Goal: Information Seeking & Learning: Understand process/instructions

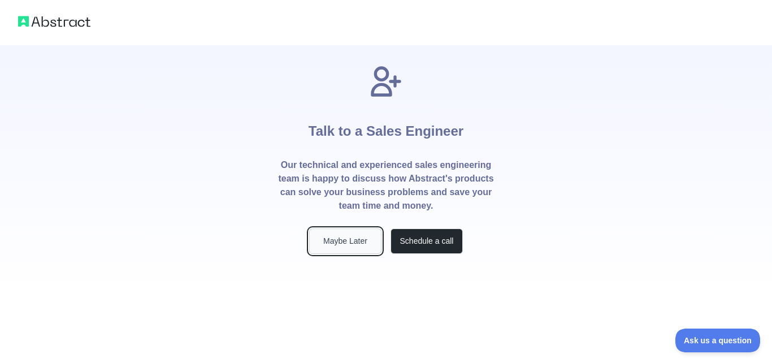
click at [350, 236] on button "Maybe Later" at bounding box center [345, 240] width 72 height 25
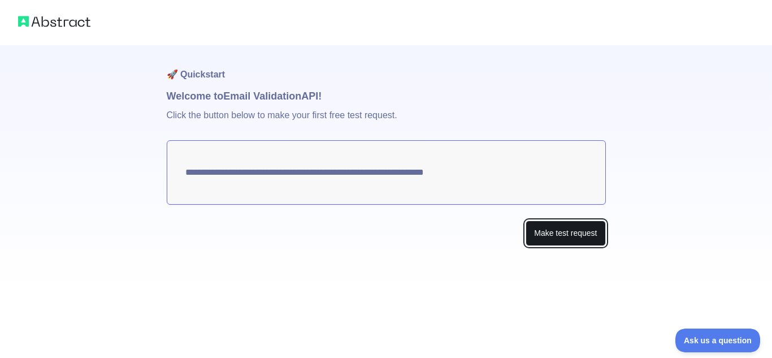
click at [580, 237] on button "Make test request" at bounding box center [566, 232] width 80 height 25
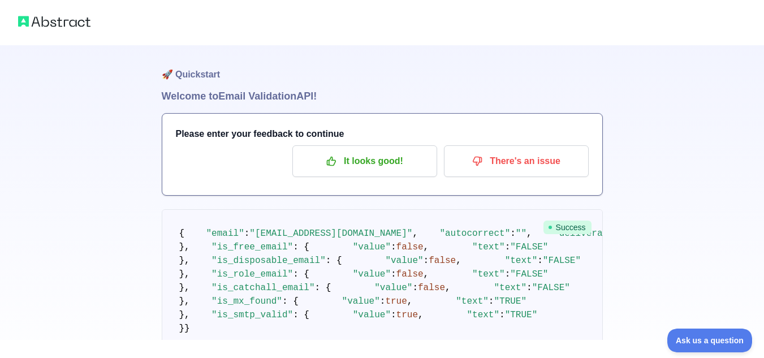
scroll to position [2, 0]
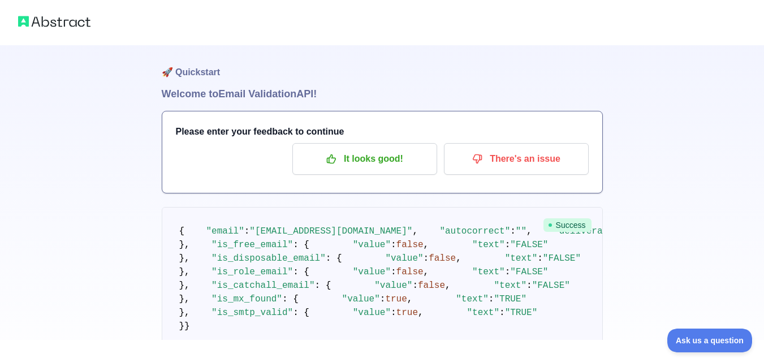
click at [65, 22] on img at bounding box center [54, 22] width 72 height 16
click at [46, 17] on img at bounding box center [54, 22] width 72 height 16
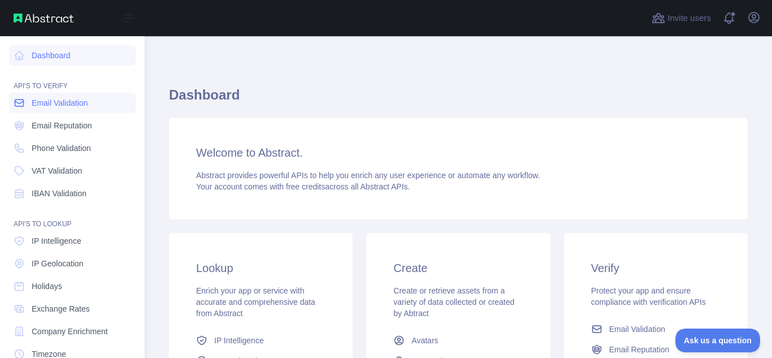
click at [53, 106] on span "Email Validation" at bounding box center [60, 102] width 56 height 11
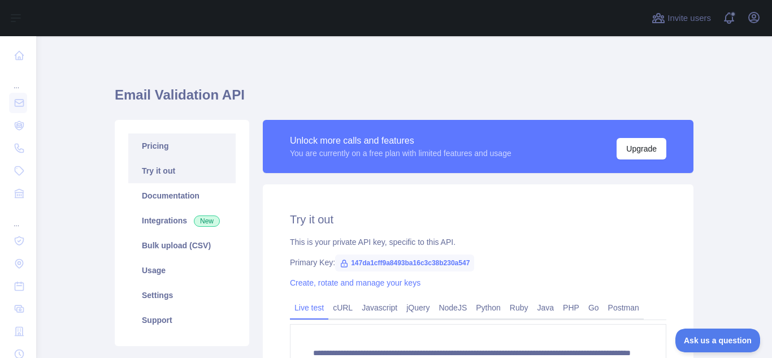
click at [157, 148] on link "Pricing" at bounding box center [181, 145] width 107 height 25
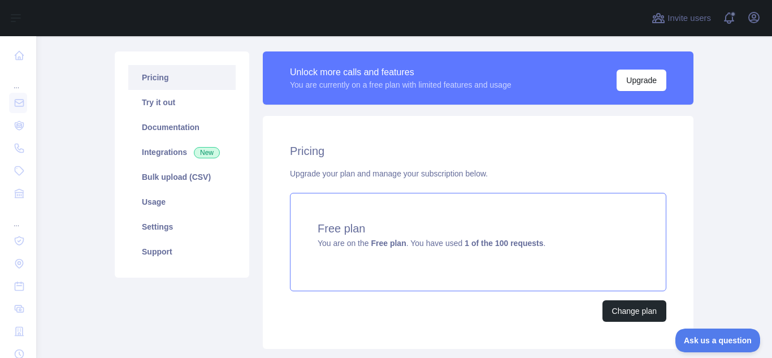
scroll to position [68, 0]
click at [172, 180] on link "Bulk upload (CSV)" at bounding box center [181, 176] width 107 height 25
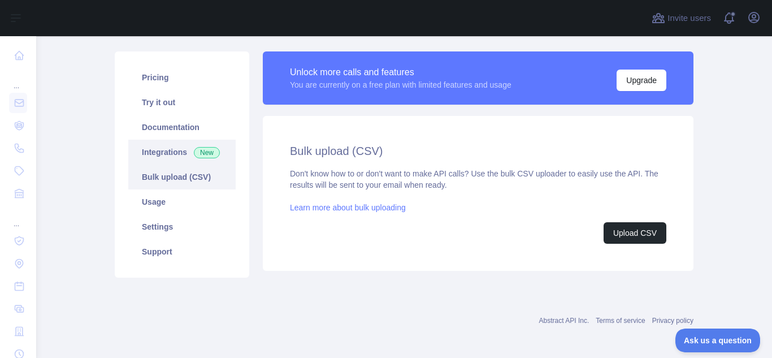
click at [157, 142] on link "Integrations New" at bounding box center [181, 152] width 107 height 25
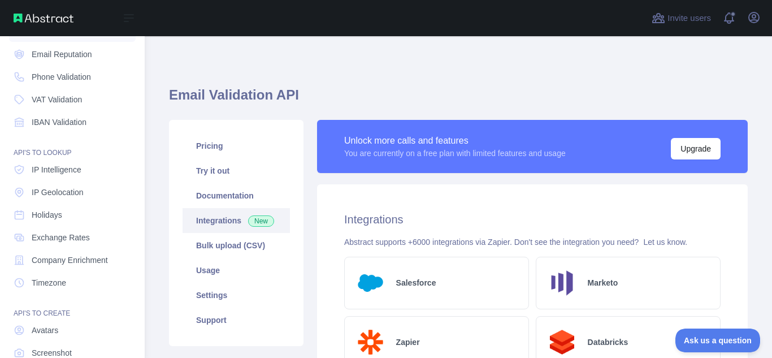
scroll to position [73, 0]
click at [53, 168] on span "IP Intelligence" at bounding box center [57, 167] width 50 height 11
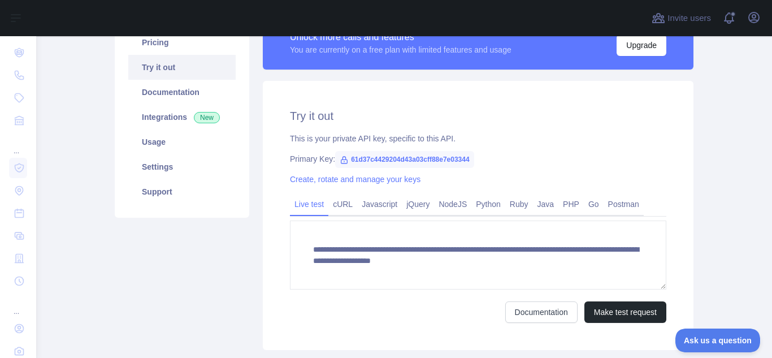
scroll to position [104, 0]
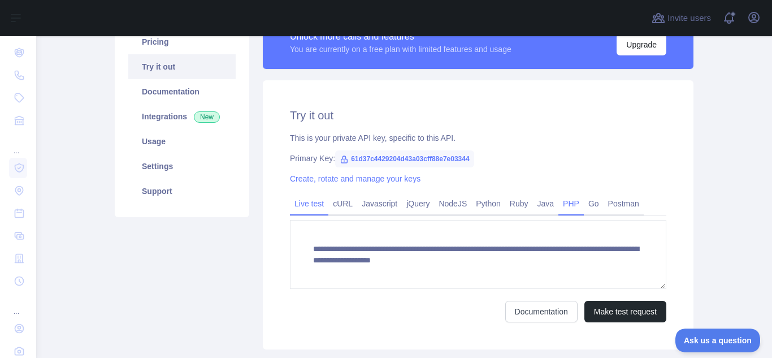
click at [564, 204] on link "PHP" at bounding box center [570, 203] width 25 height 18
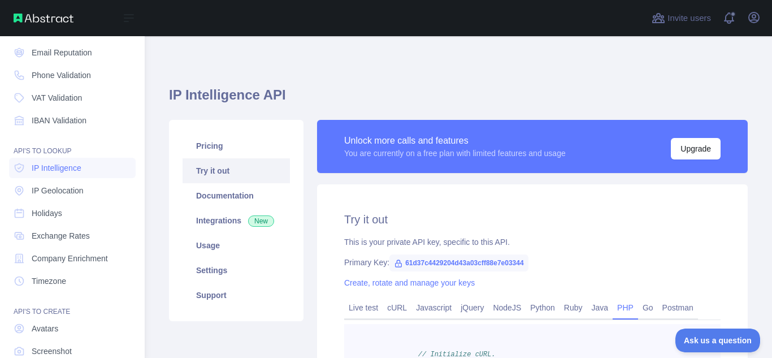
scroll to position [0, 0]
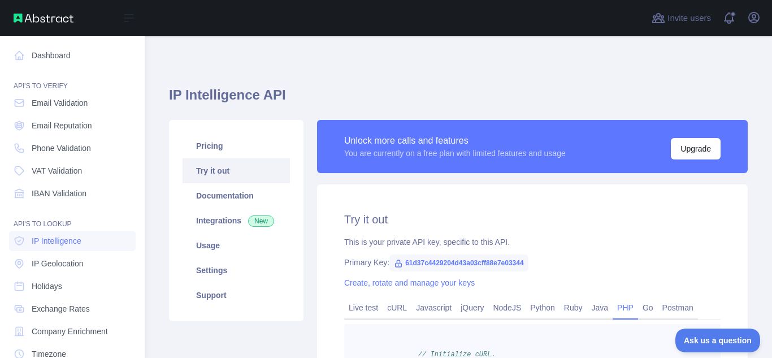
click at [53, 11] on div "Open sidebar" at bounding box center [72, 18] width 145 height 36
click at [123, 16] on icon at bounding box center [129, 18] width 14 height 14
click at [128, 17] on icon at bounding box center [129, 18] width 14 height 14
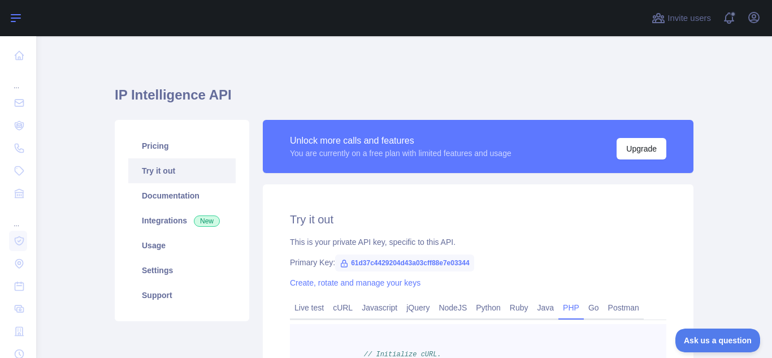
click at [128, 17] on div at bounding box center [340, 18] width 591 height 36
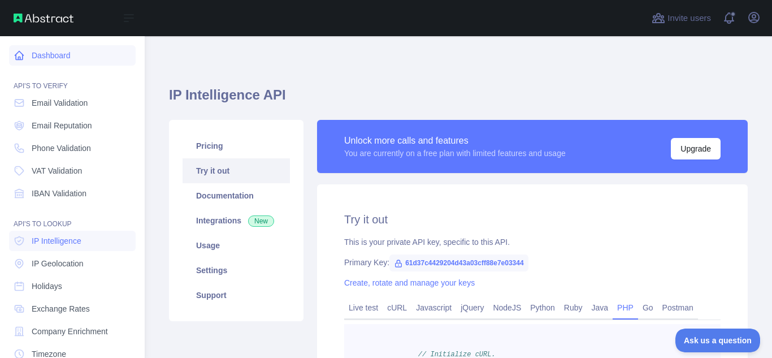
click at [54, 61] on link "Dashboard" at bounding box center [72, 55] width 127 height 20
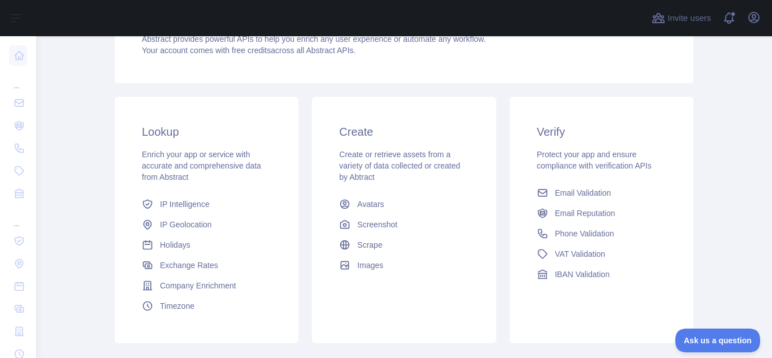
scroll to position [205, 0]
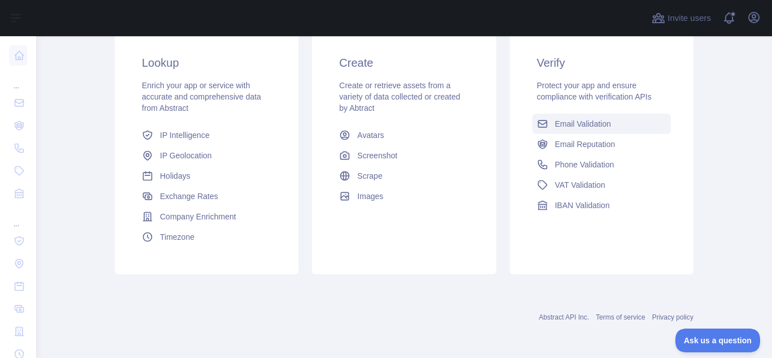
click at [584, 123] on span "Email Validation" at bounding box center [583, 123] width 56 height 11
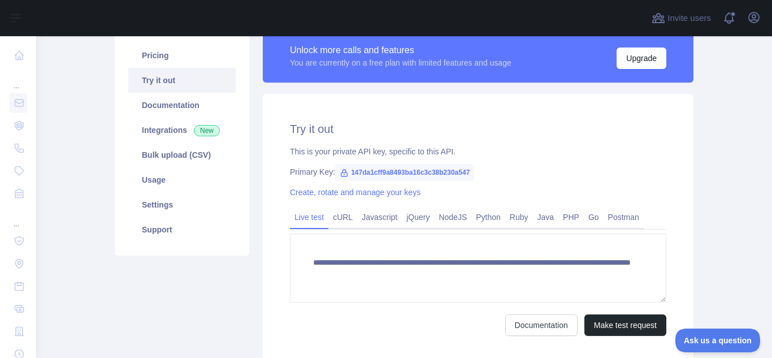
scroll to position [90, 0]
click at [566, 210] on link "PHP" at bounding box center [570, 217] width 25 height 18
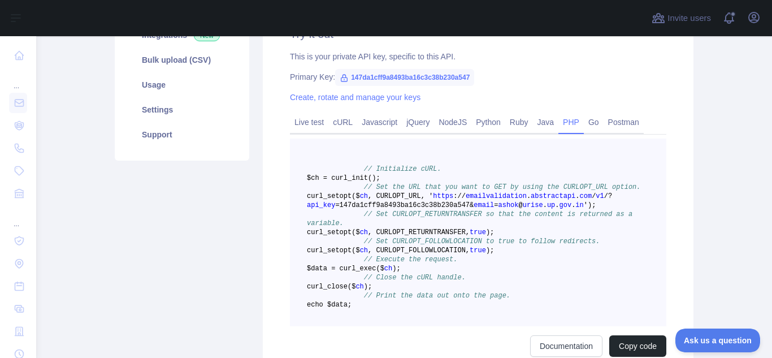
scroll to position [242, 0]
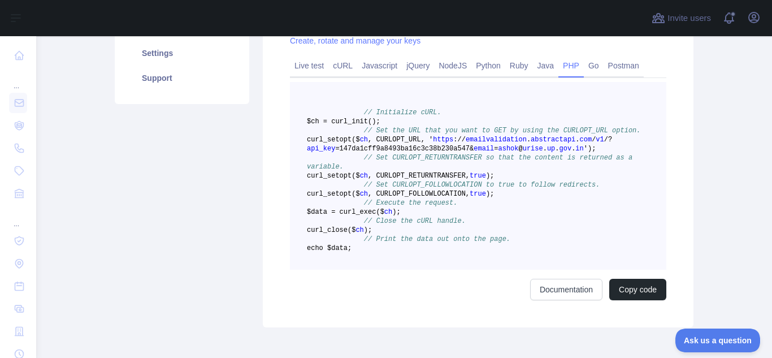
click at [382, 153] on span "=147da1cff9a8493ba16c3c38b230a547&" at bounding box center [404, 149] width 138 height 8
copy span "147da1cff9a8493ba16c3c38b230a547"
